Goal: Task Accomplishment & Management: Manage account settings

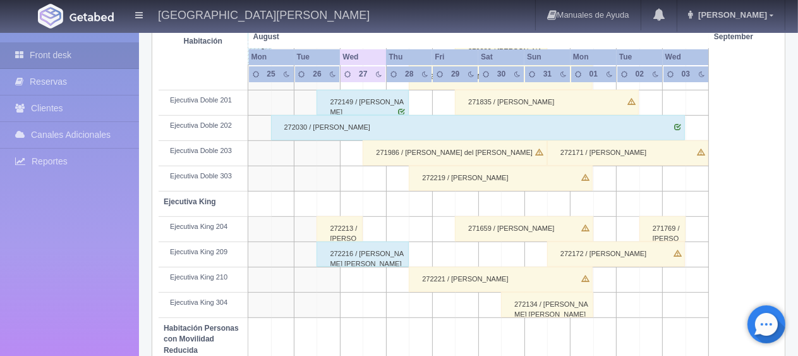
scroll to position [568, 0]
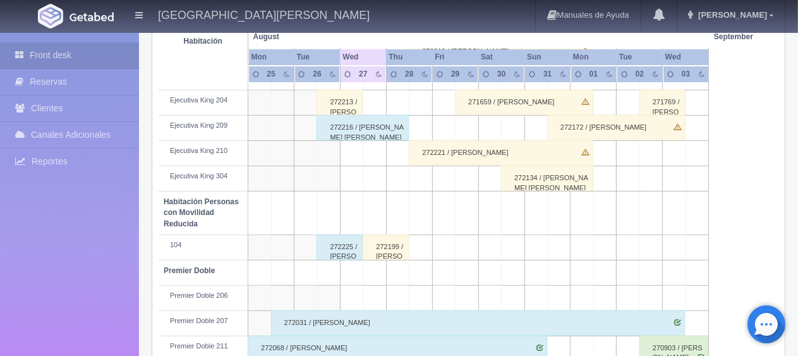
click at [345, 97] on div "272213 / [PERSON_NAME]" at bounding box center [339, 102] width 46 height 25
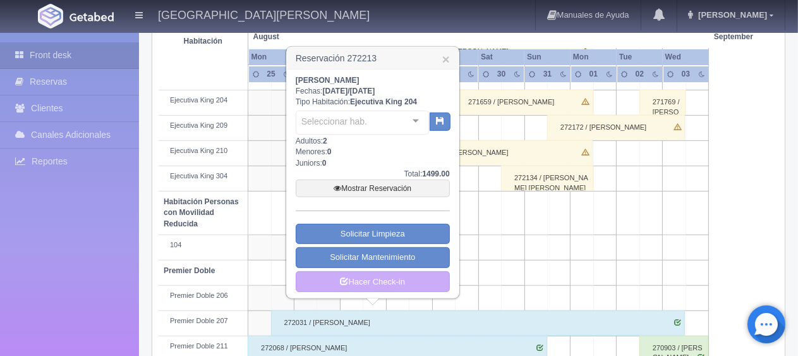
scroll to position [632, 0]
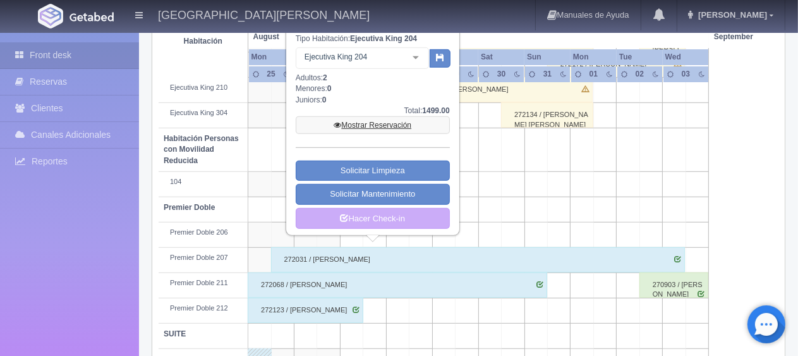
click at [383, 125] on link "Mostrar Reservación" at bounding box center [373, 125] width 154 height 18
click at [391, 124] on link "Mostrar Reservación" at bounding box center [373, 125] width 154 height 18
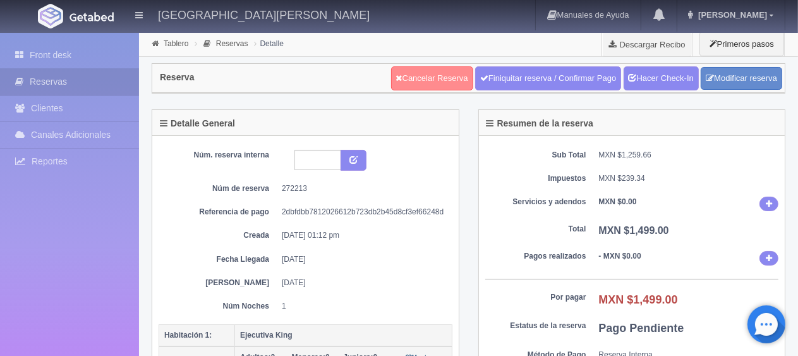
click at [427, 77] on link "Cancelar Reserva" at bounding box center [432, 78] width 82 height 24
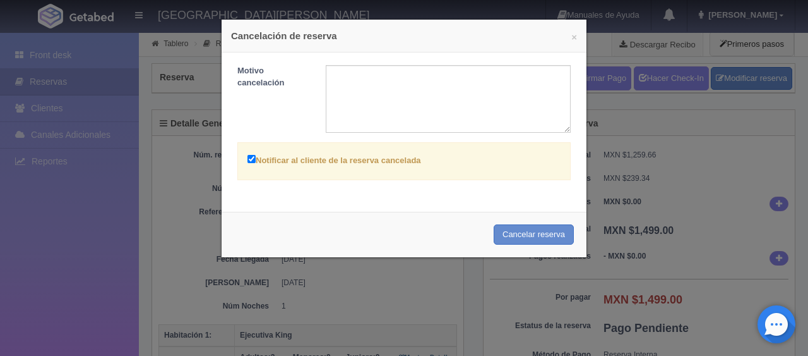
click at [329, 155] on label "Notificar al cliente de la reserva cancelada" at bounding box center [335, 159] width 174 height 15
click at [256, 155] on input "Notificar al cliente de la reserva cancelada" at bounding box center [252, 159] width 8 height 8
checkbox input "false"
click at [542, 227] on button "Cancelar reserva" at bounding box center [534, 234] width 80 height 21
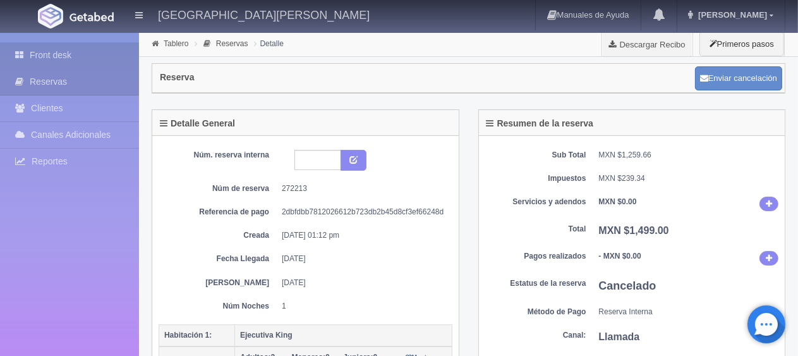
click at [61, 57] on link "Front desk" at bounding box center [69, 55] width 139 height 26
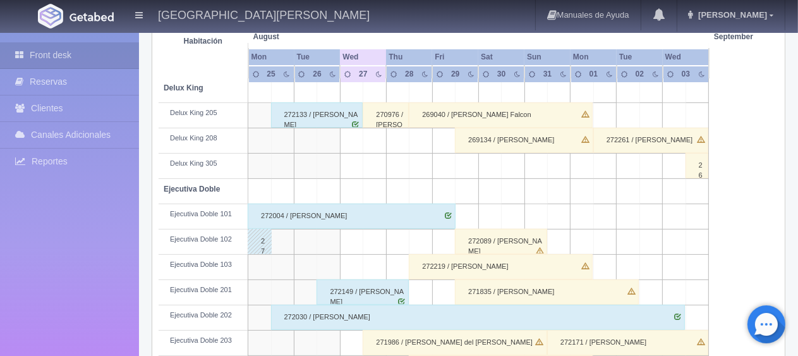
scroll to position [126, 0]
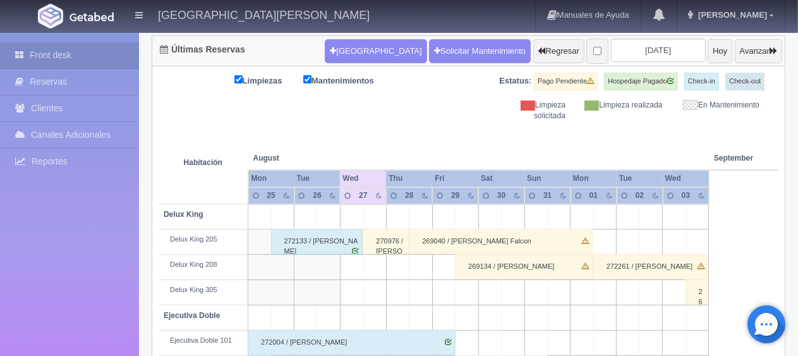
click at [323, 241] on div "272133 / [PERSON_NAME]" at bounding box center [317, 241] width 92 height 25
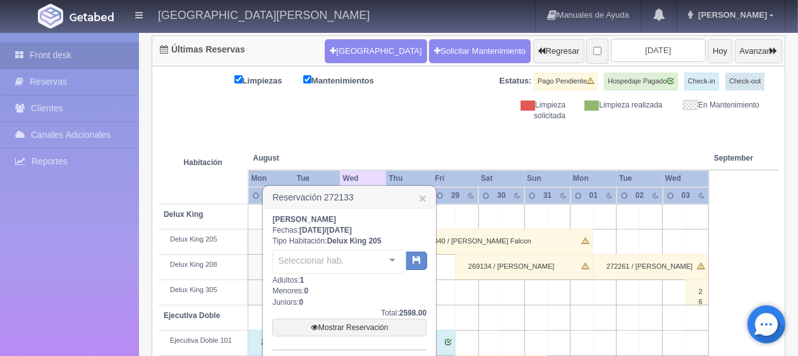
scroll to position [253, 0]
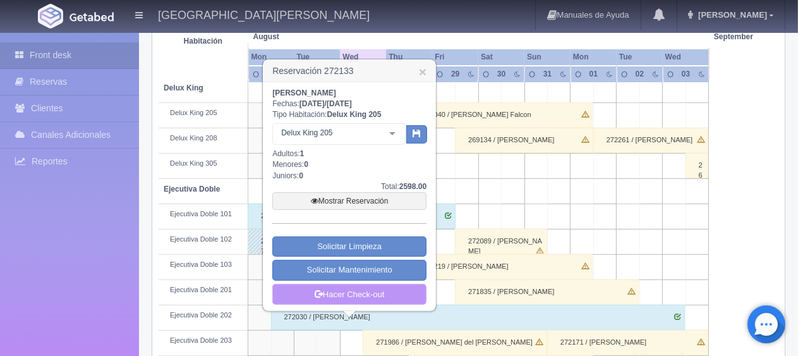
click at [351, 296] on link "Hacer Check-out" at bounding box center [349, 294] width 154 height 21
